Goal: Information Seeking & Learning: Find specific fact

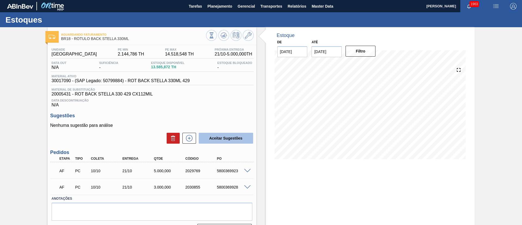
scroll to position [14, 0]
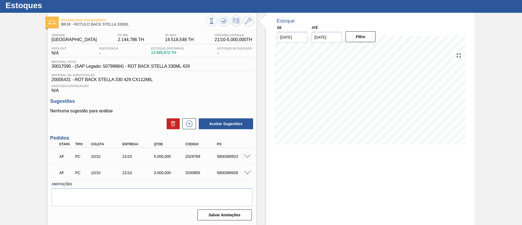
click at [246, 171] on span at bounding box center [247, 173] width 7 height 4
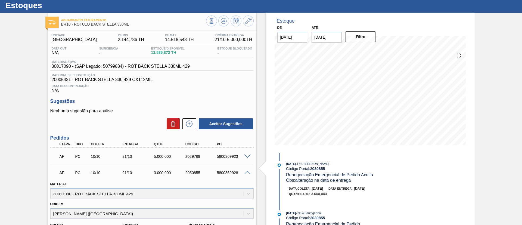
scroll to position [96, 0]
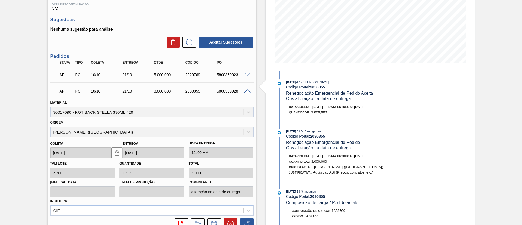
click at [248, 75] on span at bounding box center [247, 75] width 7 height 4
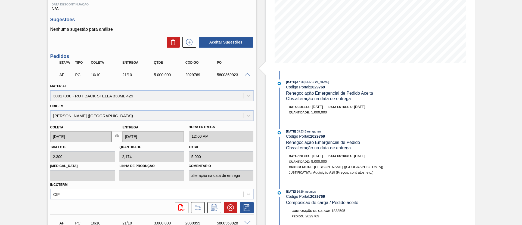
click at [249, 75] on span at bounding box center [247, 75] width 7 height 4
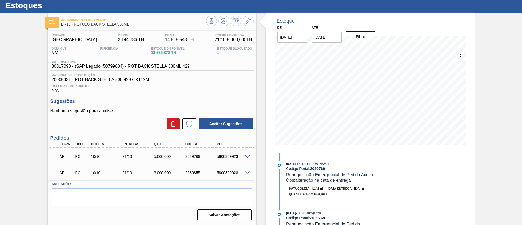
scroll to position [14, 0]
click at [247, 173] on span at bounding box center [247, 173] width 7 height 4
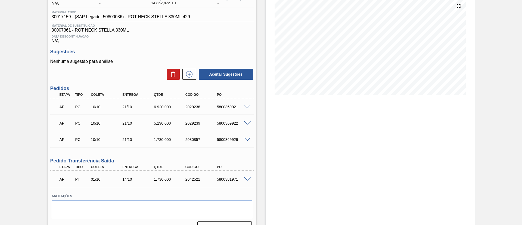
scroll to position [76, 0]
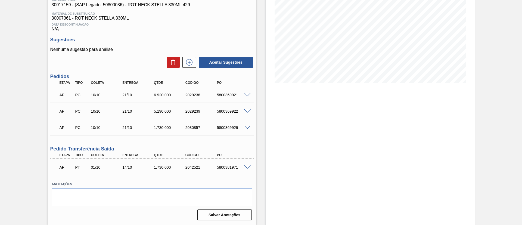
click at [247, 165] on span at bounding box center [247, 167] width 7 height 4
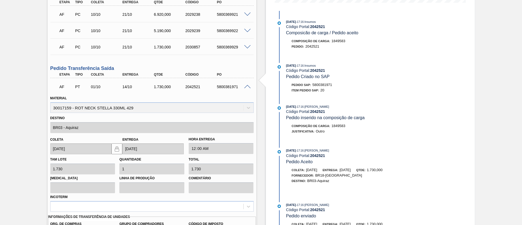
scroll to position [156, 0]
click at [226, 89] on div "5800381971" at bounding box center [233, 87] width 35 height 4
copy div "5800381971"
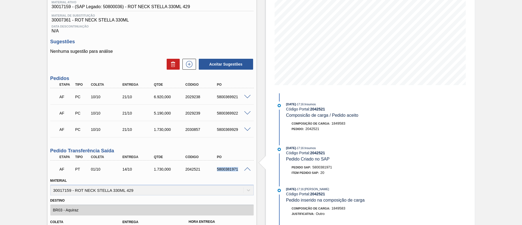
scroll to position [33, 0]
